Goal: Transaction & Acquisition: Subscribe to service/newsletter

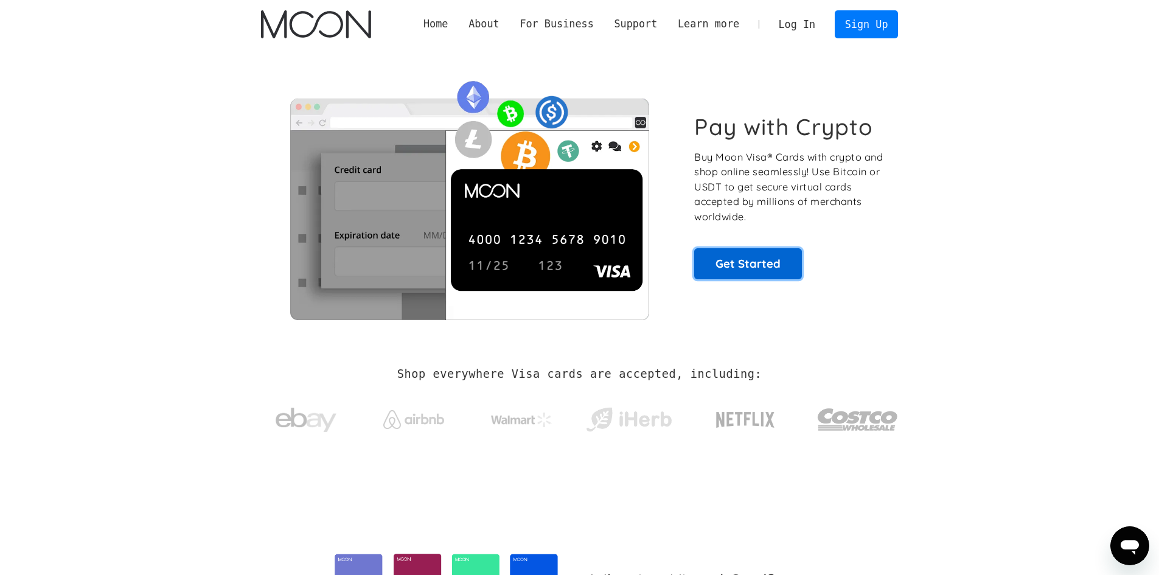
click at [762, 253] on link "Get Started" at bounding box center [748, 263] width 108 height 30
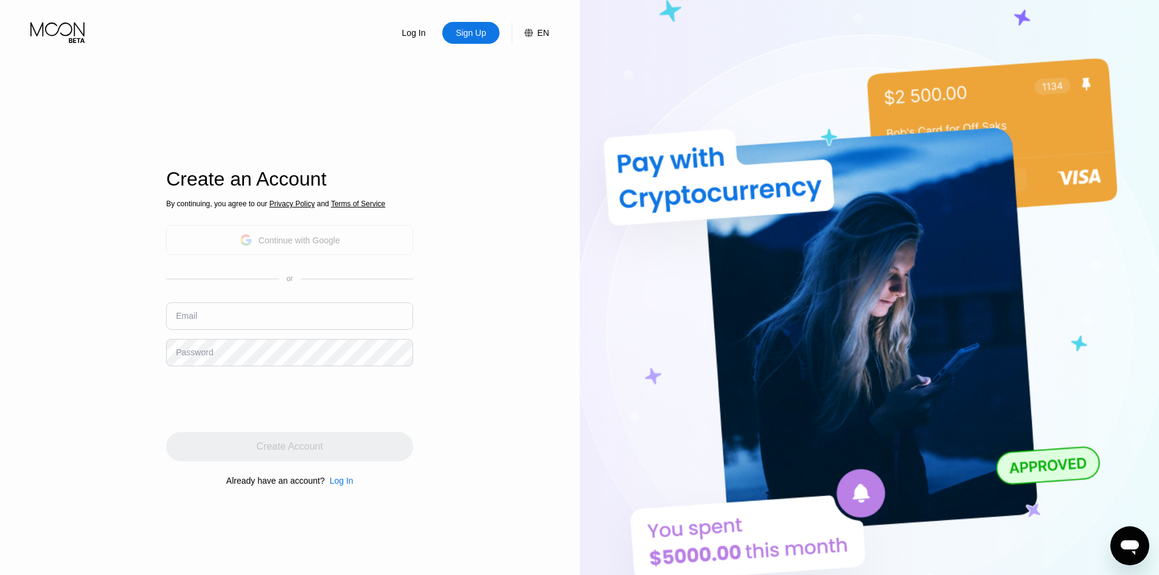
click at [372, 226] on div "Continue with Google" at bounding box center [289, 240] width 247 height 30
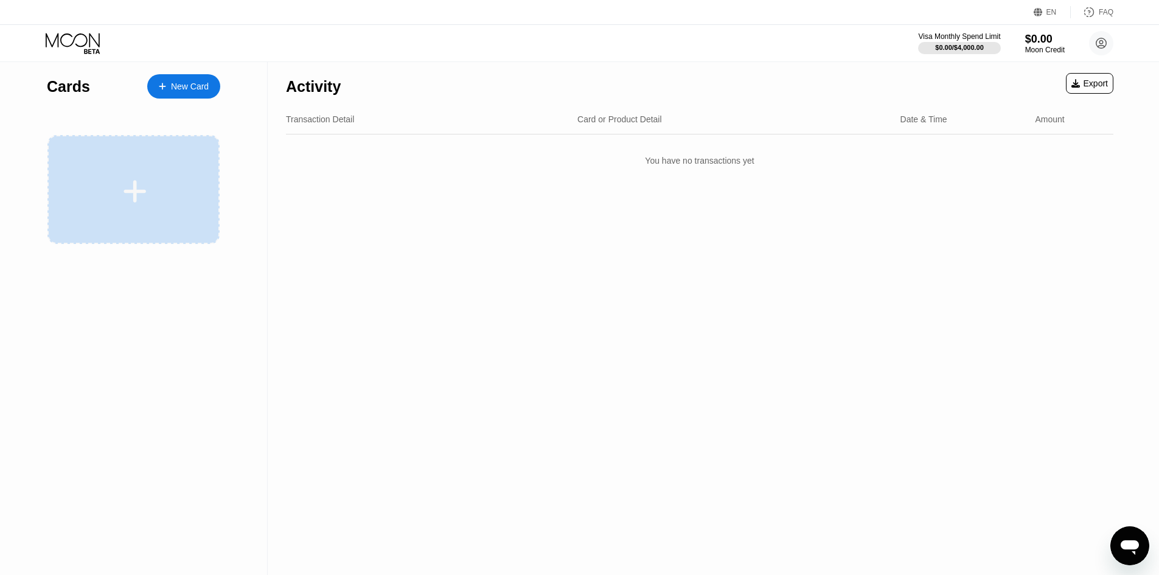
click at [98, 180] on div at bounding box center [135, 191] width 151 height 27
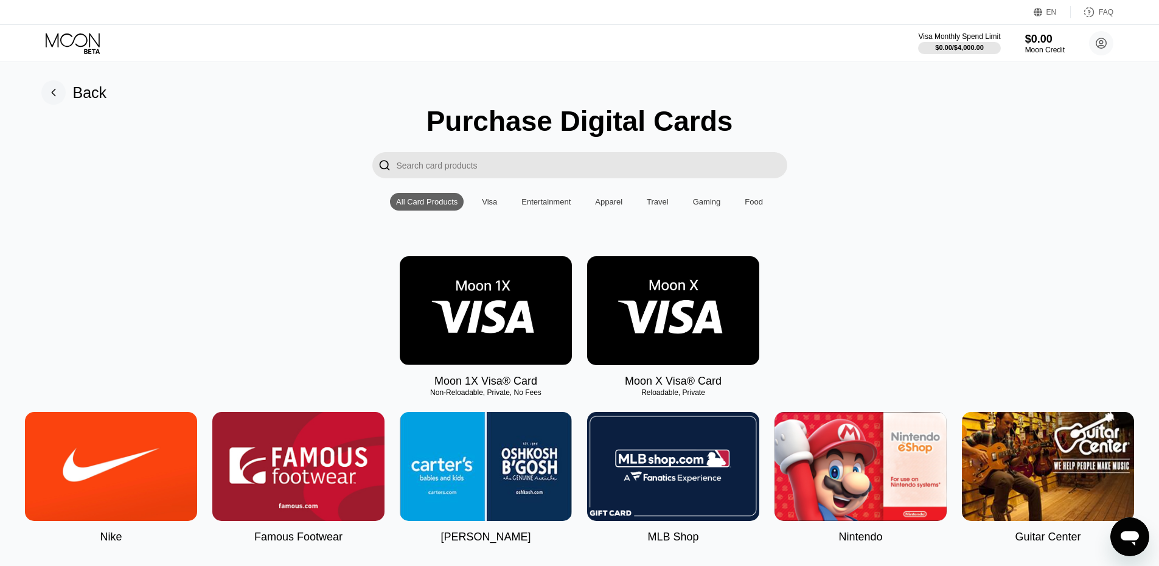
click at [659, 336] on img at bounding box center [673, 310] width 172 height 109
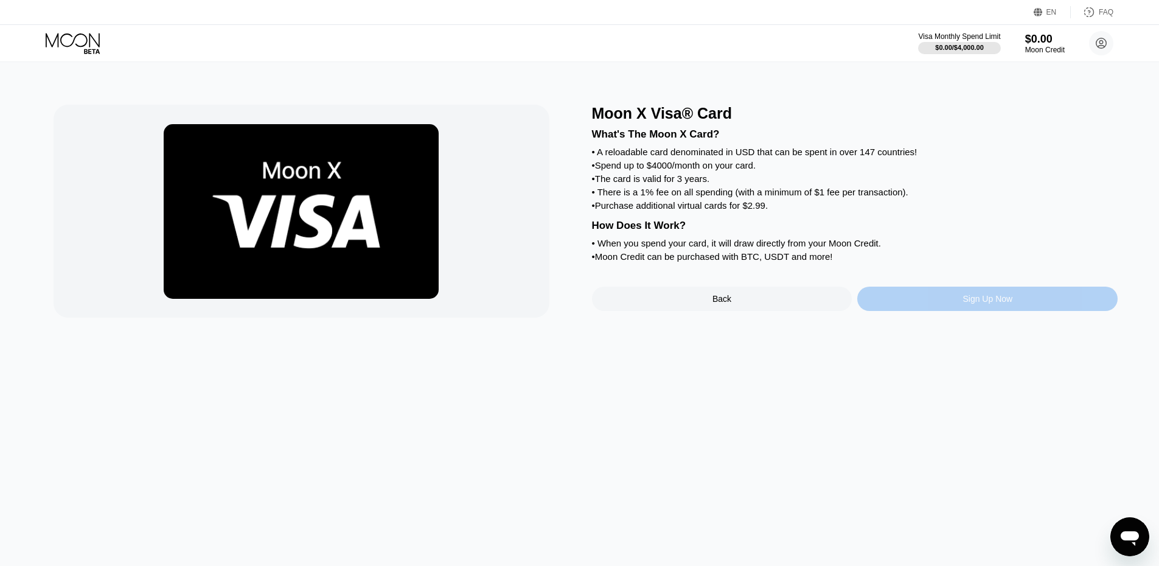
click at [893, 311] on div "Sign Up Now" at bounding box center [987, 299] width 260 height 24
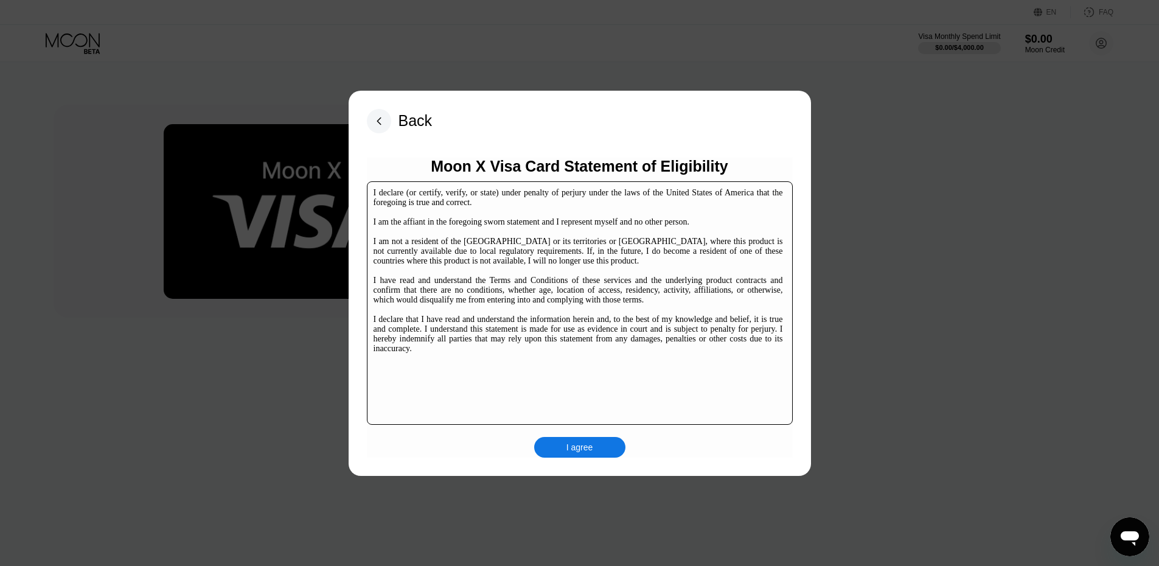
click at [584, 450] on div "I agree" at bounding box center [580, 447] width 27 height 11
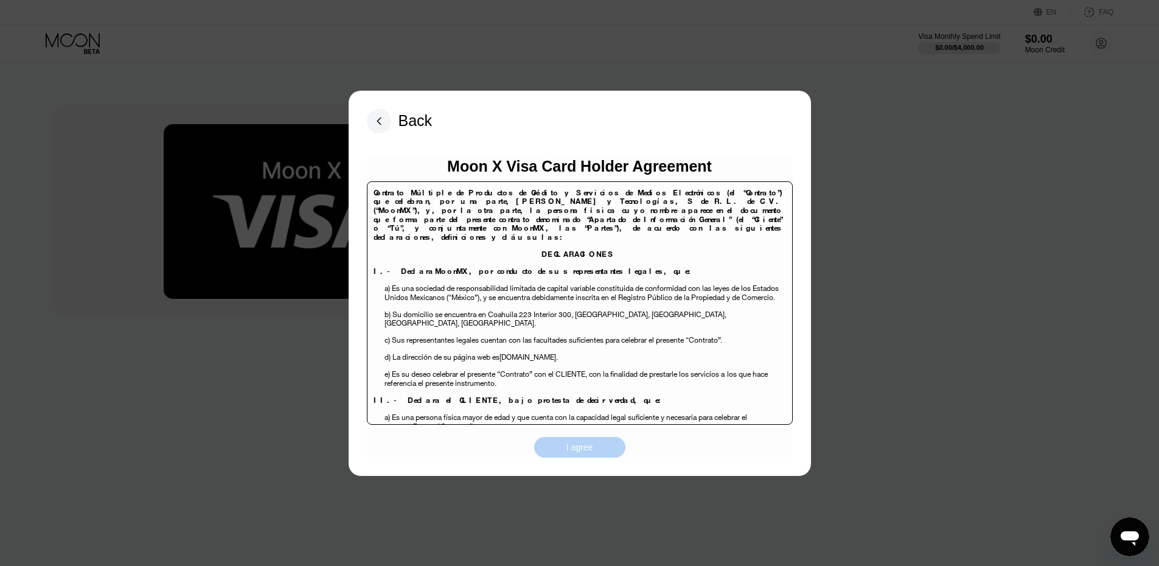
click at [613, 453] on div "I agree" at bounding box center [579, 447] width 91 height 21
